Goal: Transaction & Acquisition: Obtain resource

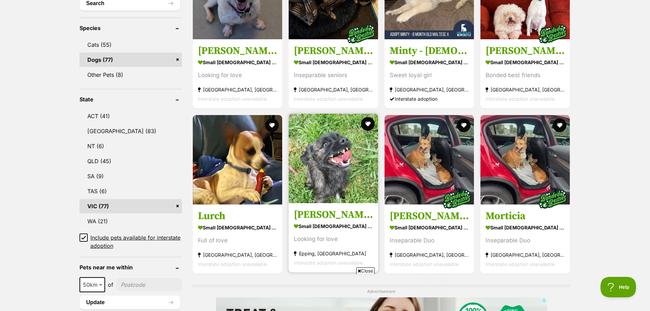
click at [318, 155] on img at bounding box center [333, 158] width 89 height 89
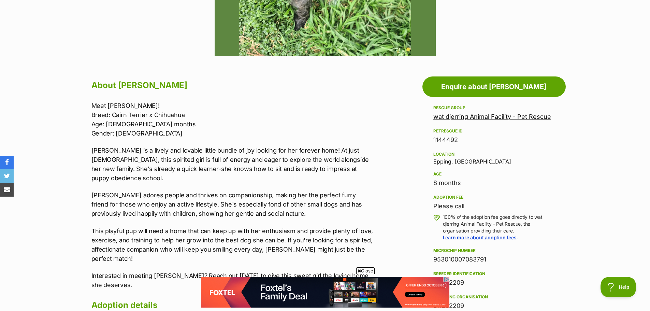
scroll to position [376, 0]
